Goal: Find specific page/section: Find specific page/section

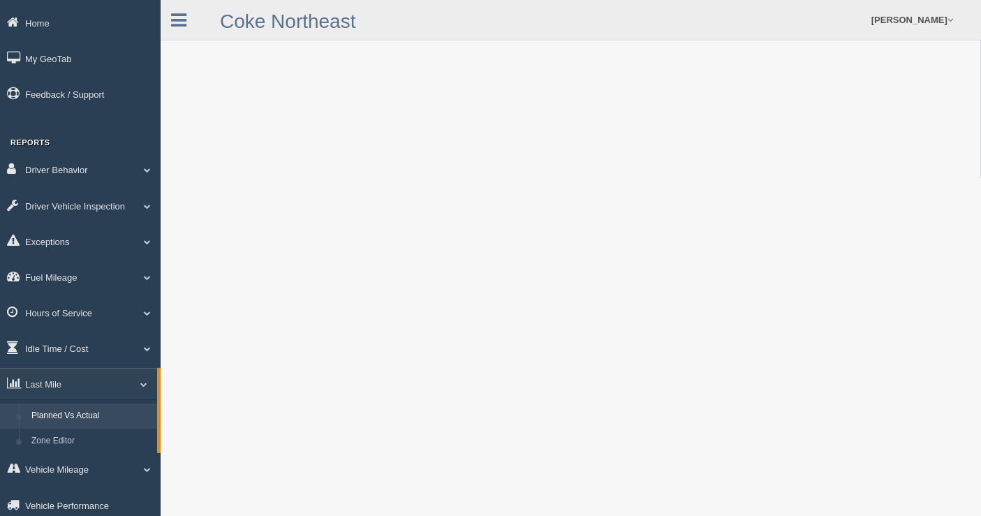
click at [73, 427] on link "Planned Vs Actual" at bounding box center [91, 416] width 132 height 25
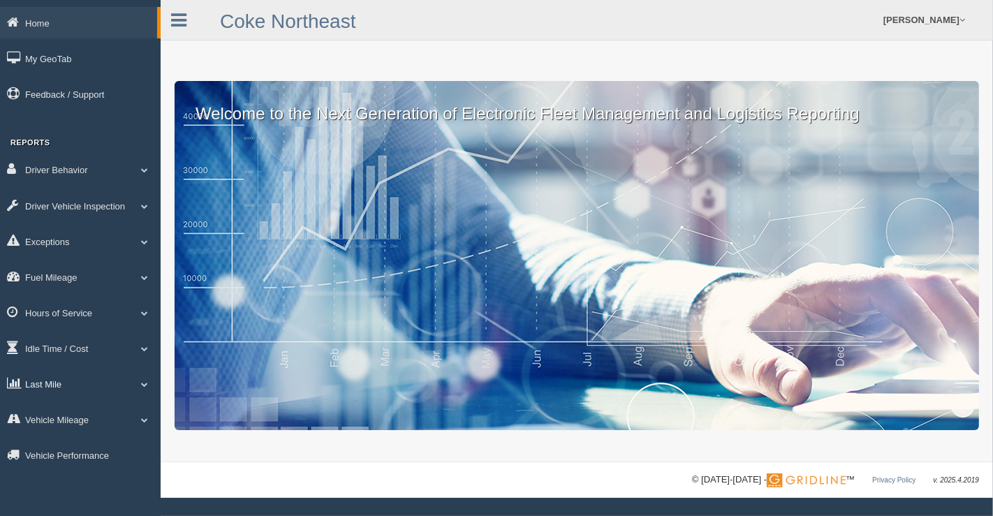
click at [143, 388] on span at bounding box center [144, 384] width 18 height 7
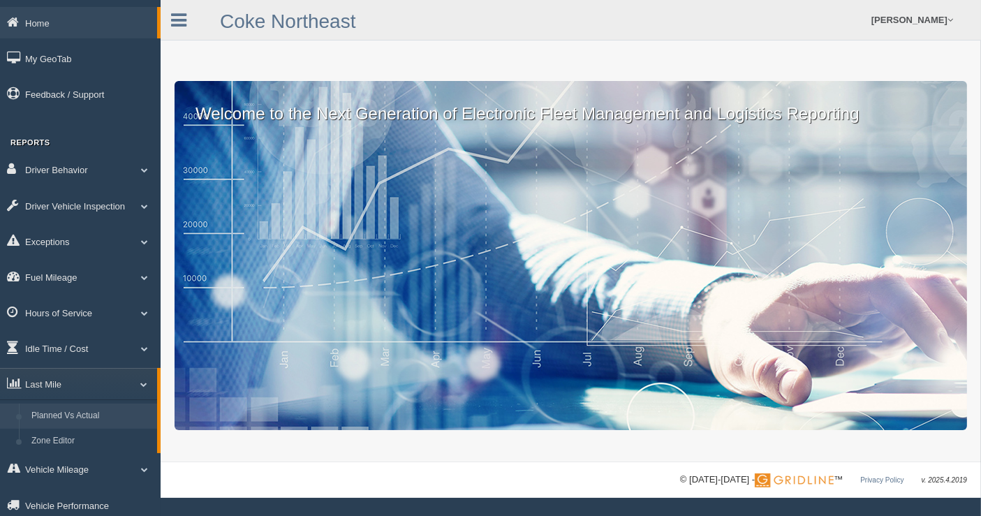
click at [62, 429] on link "Planned Vs Actual" at bounding box center [91, 416] width 132 height 25
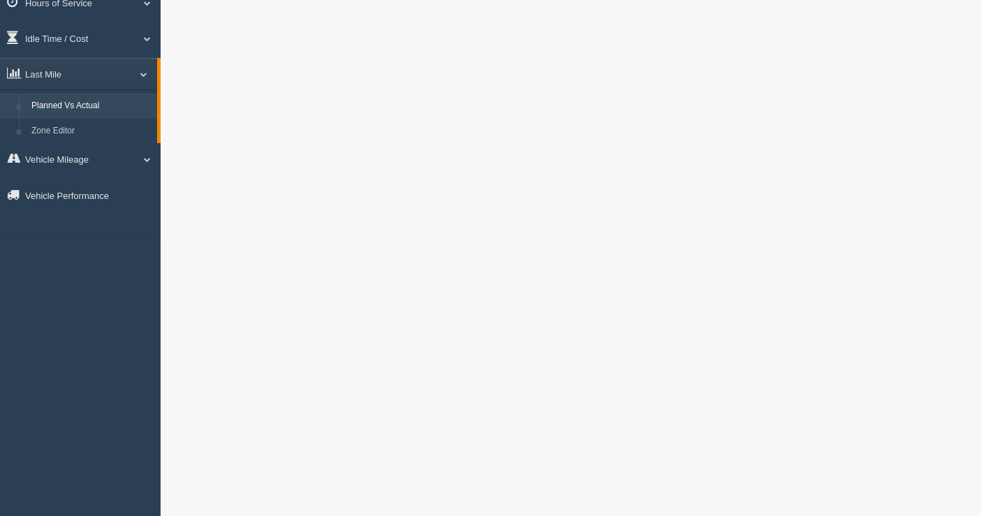
scroll to position [465, 0]
